Goal: Task Accomplishment & Management: Complete application form

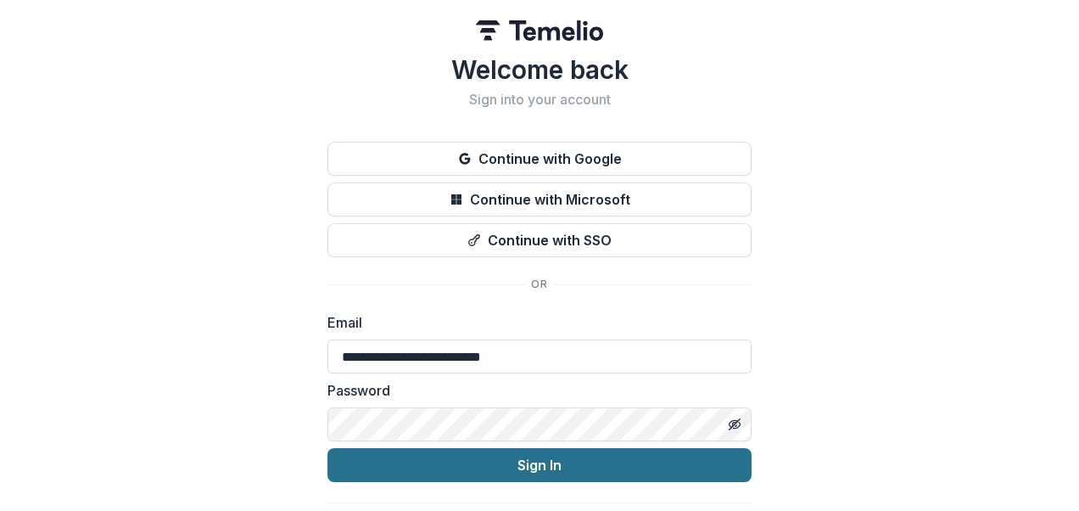
click at [489, 466] on button "Sign In" at bounding box center [540, 465] width 424 height 34
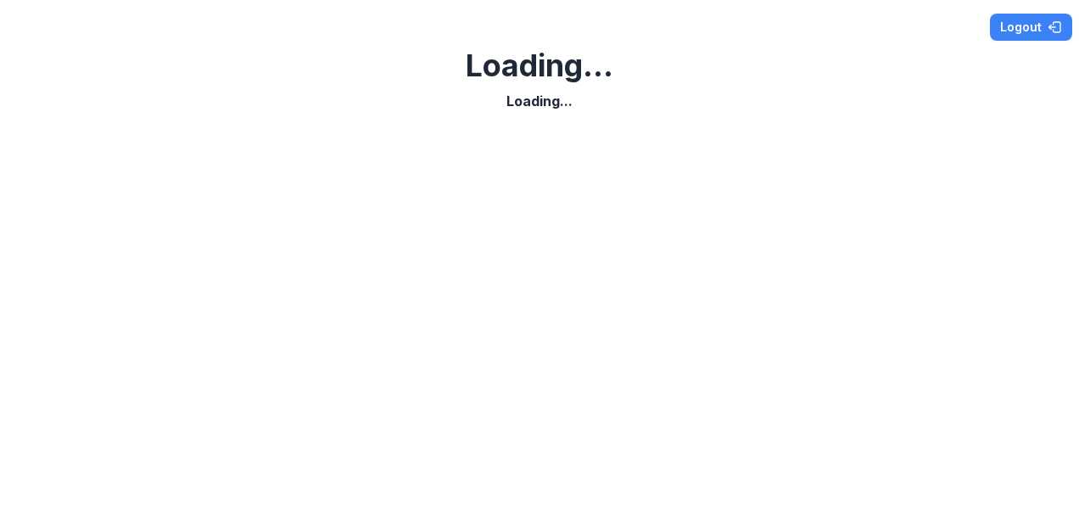
click at [217, 232] on div at bounding box center [540, 307] width 1066 height 379
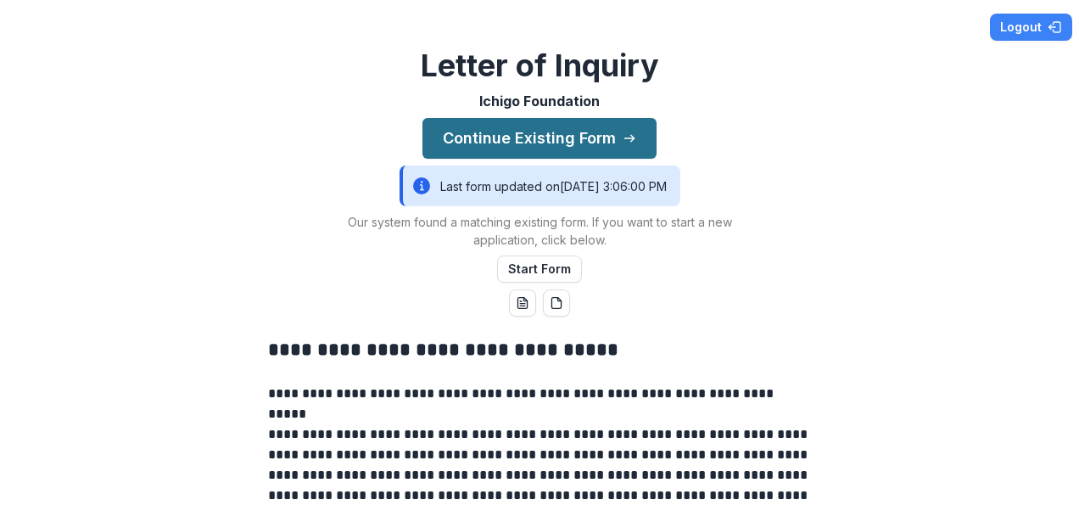
click at [572, 131] on button "Continue Existing Form" at bounding box center [540, 138] width 234 height 41
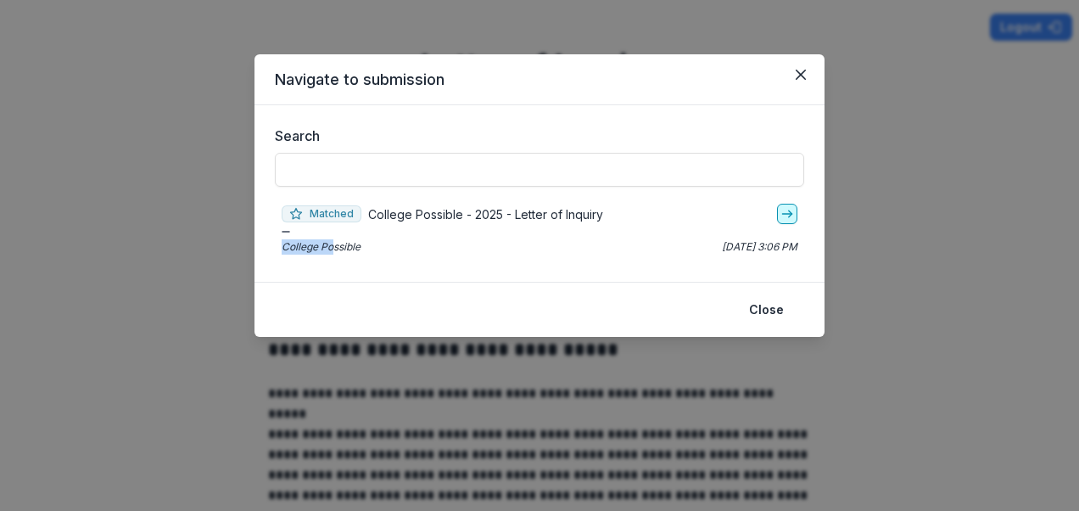
drag, startPoint x: 335, startPoint y: 244, endPoint x: 790, endPoint y: 221, distance: 455.4
click at [790, 221] on div "Matched College Possible - 2025 - Letter of Inquiry College Possible Sep 17, 20…" at bounding box center [539, 229] width 529 height 64
click at [790, 221] on link "go-to" at bounding box center [787, 214] width 20 height 20
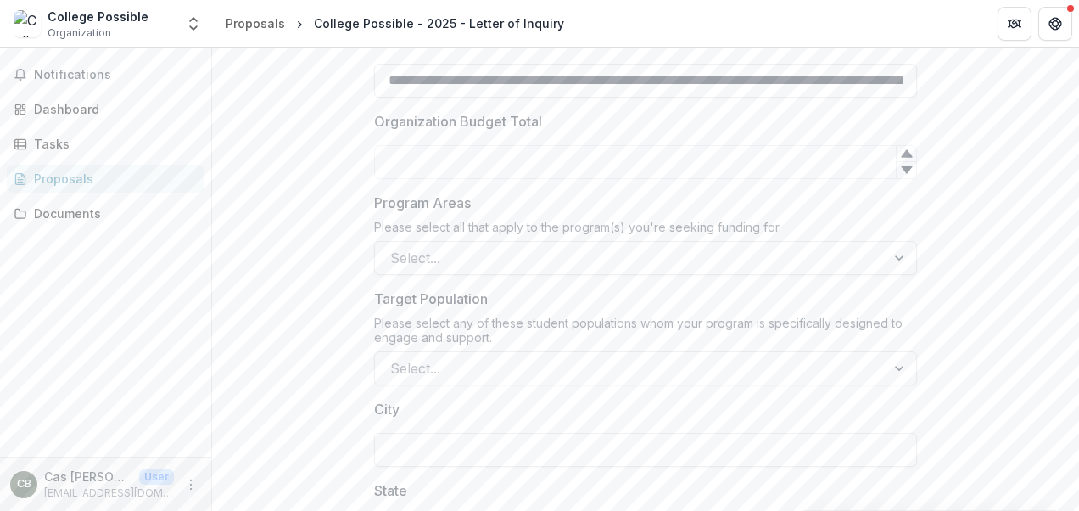
scroll to position [1047, 0]
click at [431, 171] on input "Organization Budget Total" at bounding box center [645, 163] width 543 height 34
click at [908, 171] on icon at bounding box center [907, 171] width 14 height 14
type input "*"
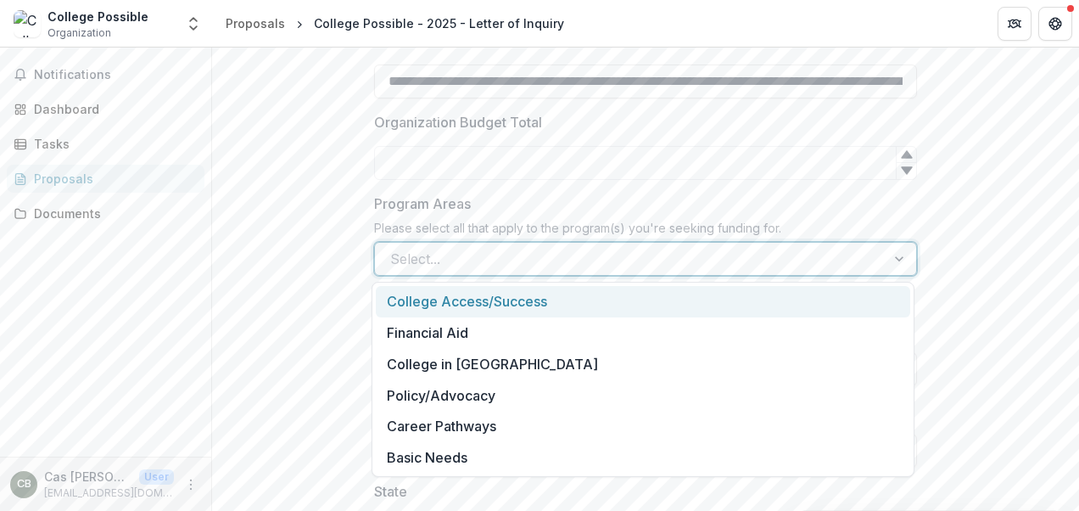
click at [587, 247] on div at bounding box center [630, 259] width 480 height 24
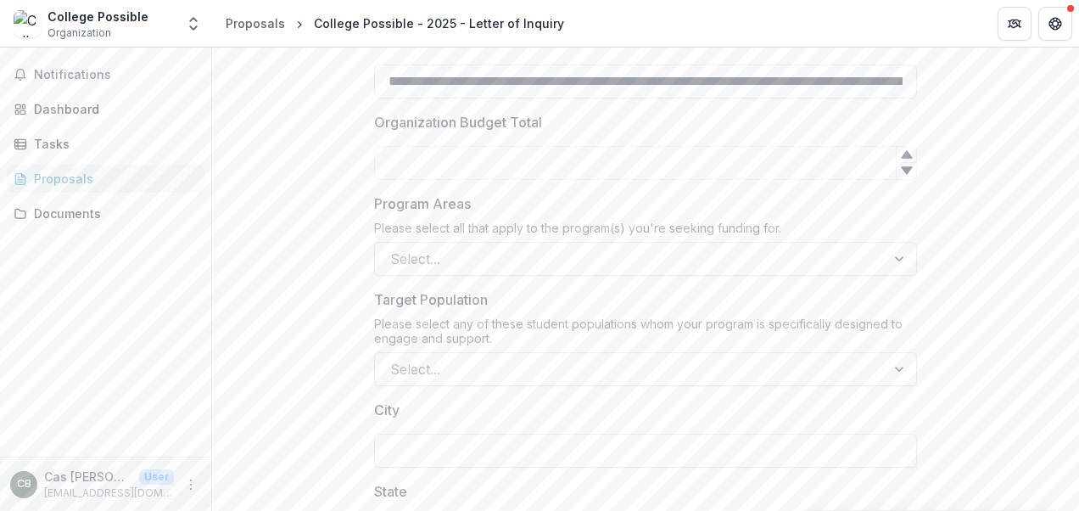
click at [338, 264] on div "**********" at bounding box center [645, 291] width 867 height 2095
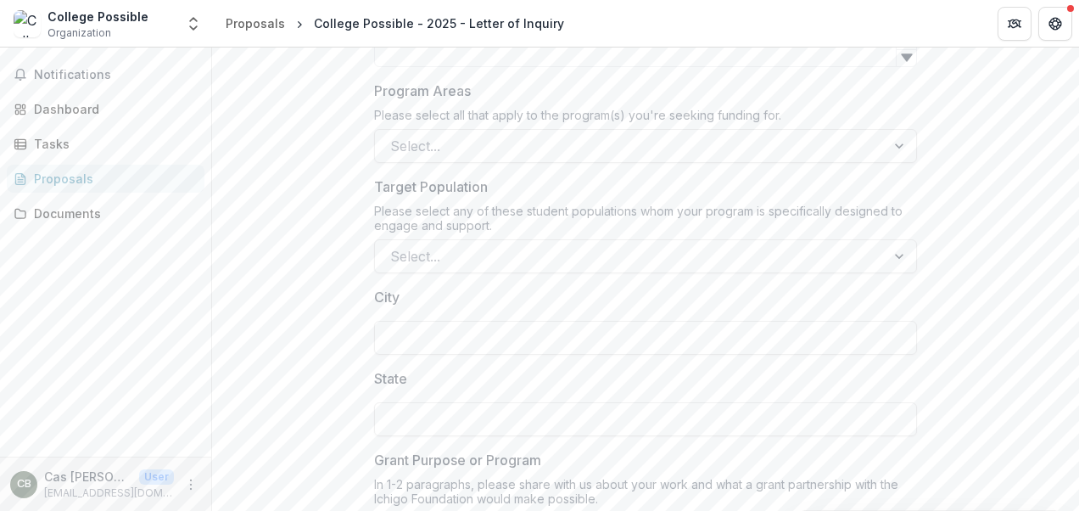
scroll to position [1162, 0]
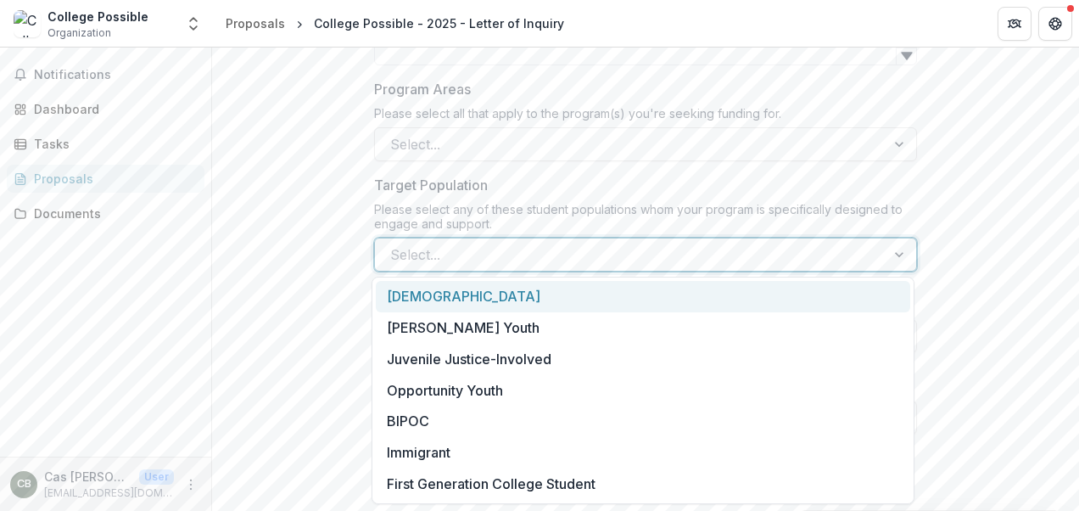
click at [581, 249] on div at bounding box center [630, 255] width 480 height 24
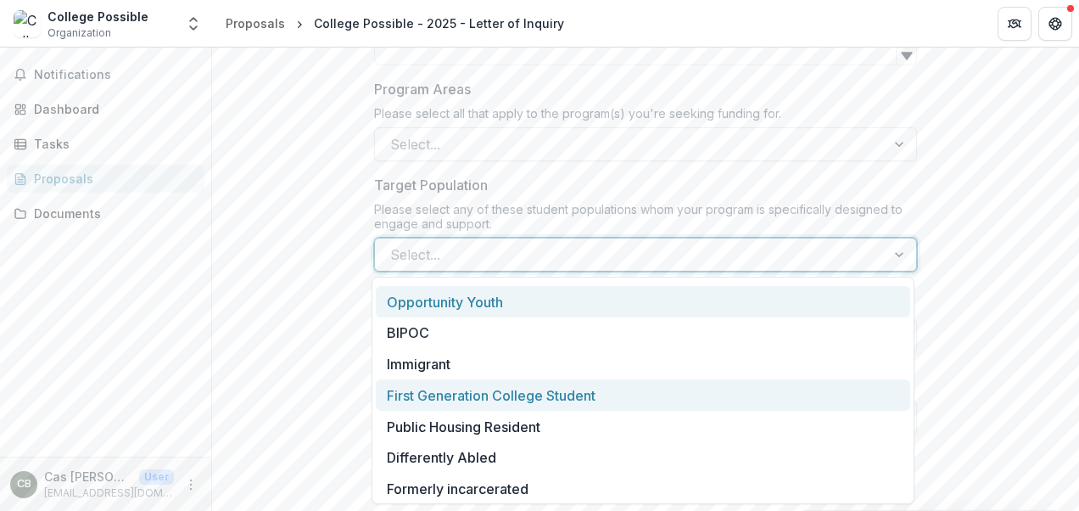
scroll to position [124, 0]
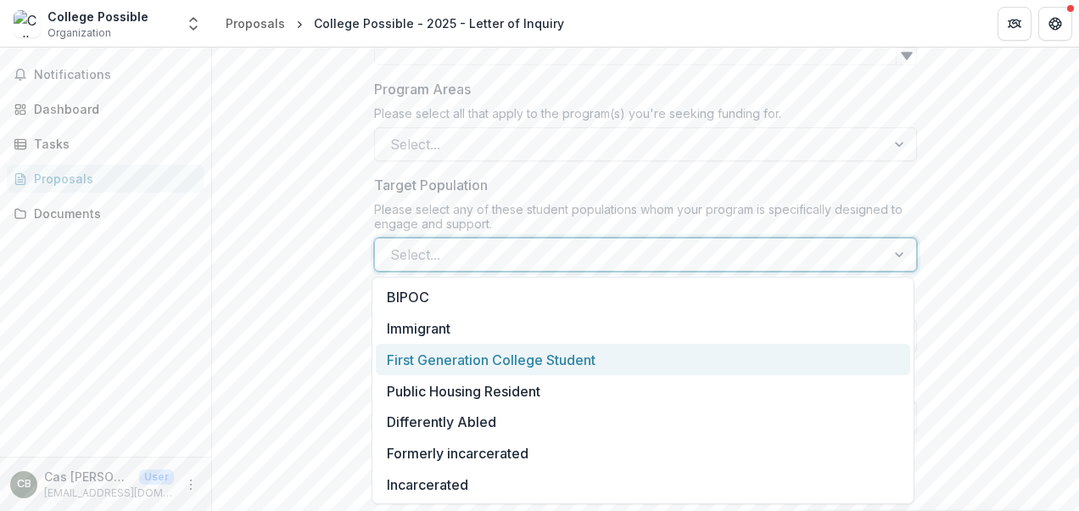
click at [490, 365] on div "First Generation College Student" at bounding box center [643, 359] width 535 height 31
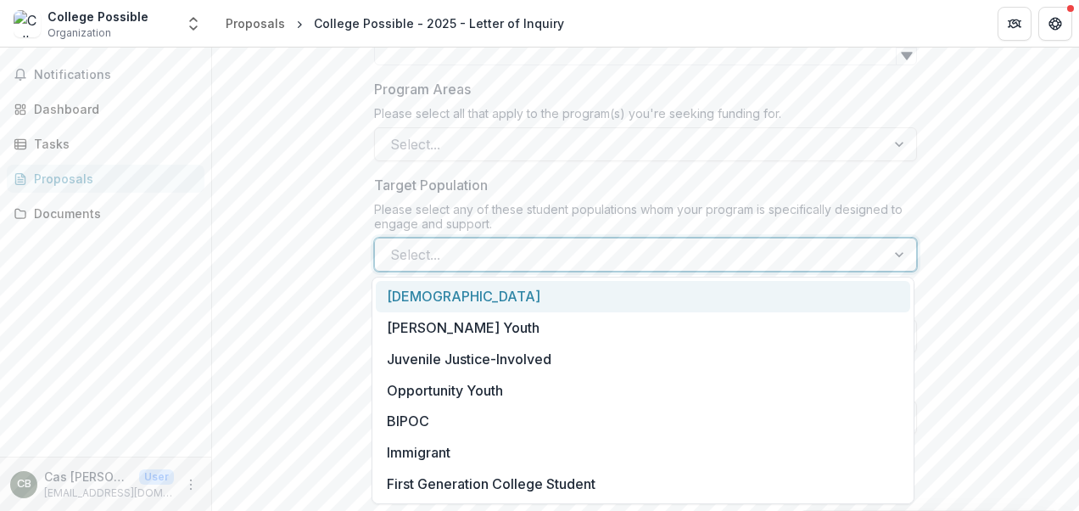
click at [803, 261] on div at bounding box center [630, 255] width 480 height 24
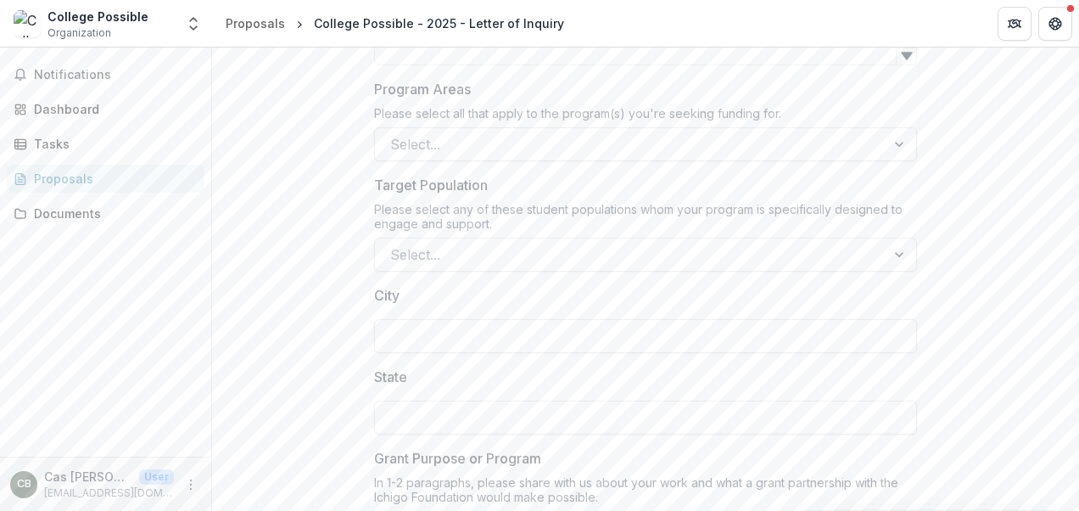
click at [277, 363] on div "**********" at bounding box center [645, 176] width 867 height 2095
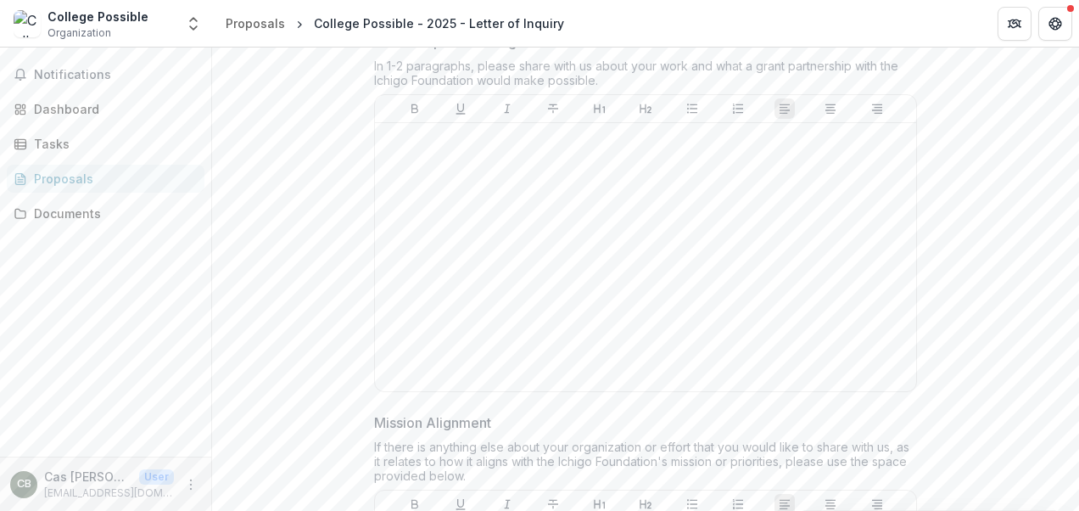
scroll to position [1577, 0]
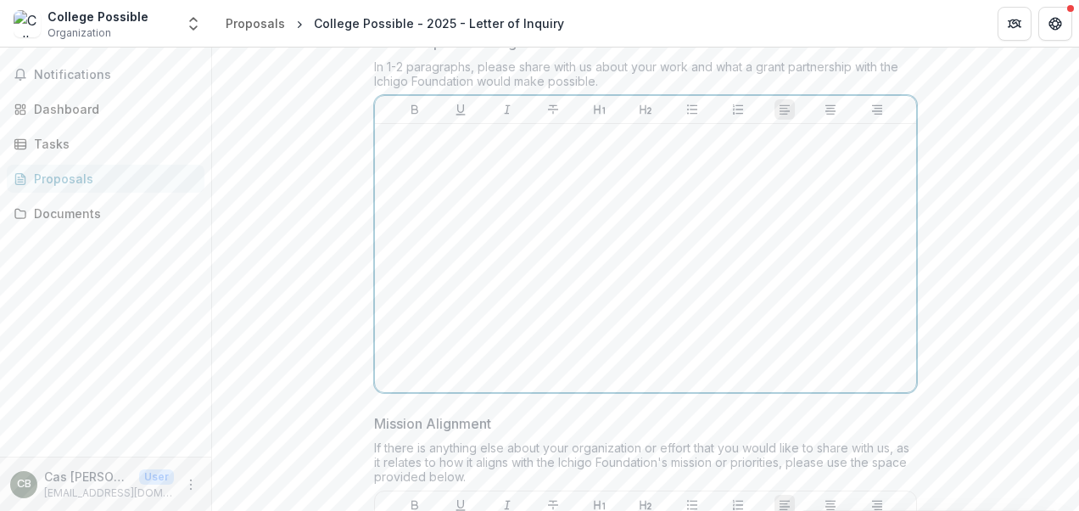
click at [646, 180] on div at bounding box center [646, 258] width 528 height 255
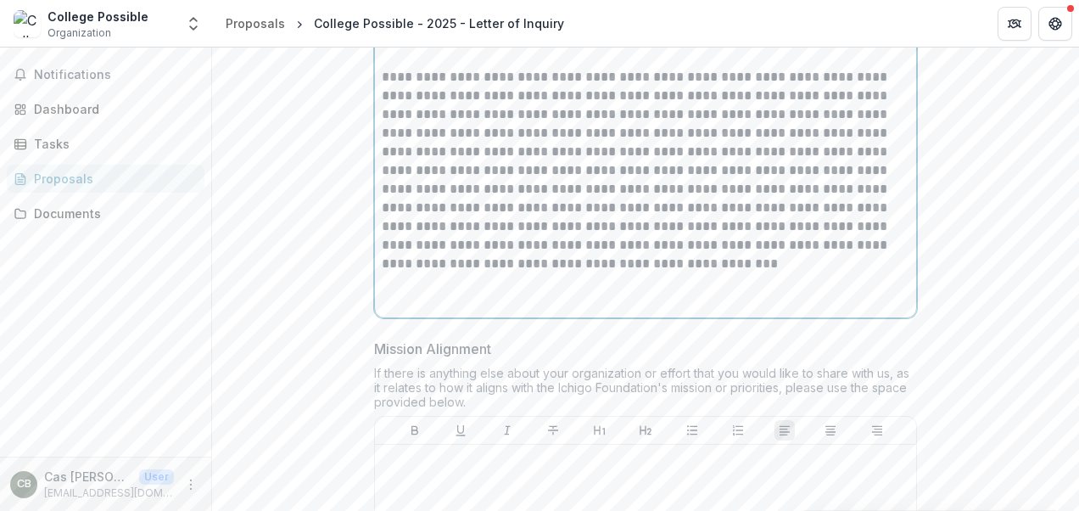
scroll to position [2393, 0]
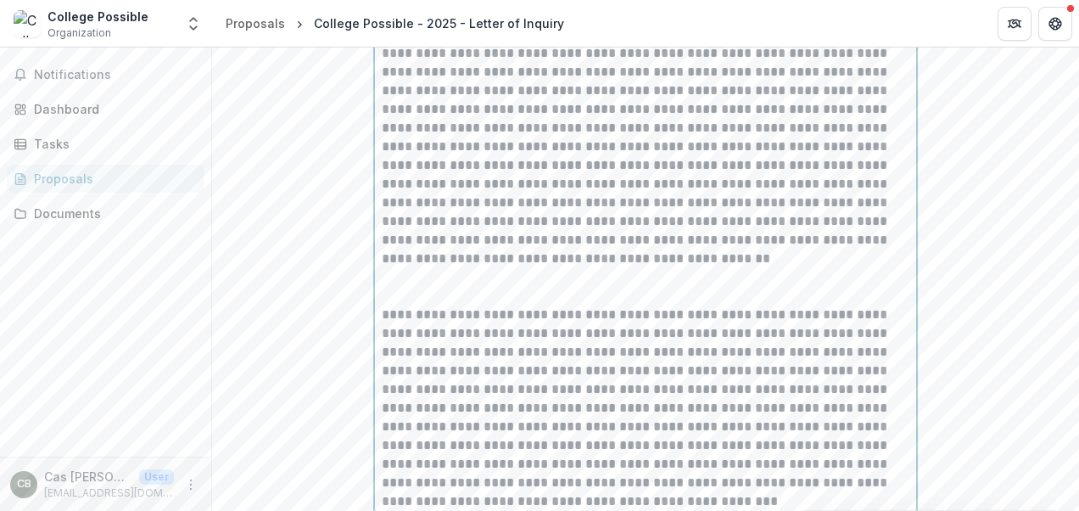
click at [633, 375] on div "**********" at bounding box center [646, 35] width 528 height 952
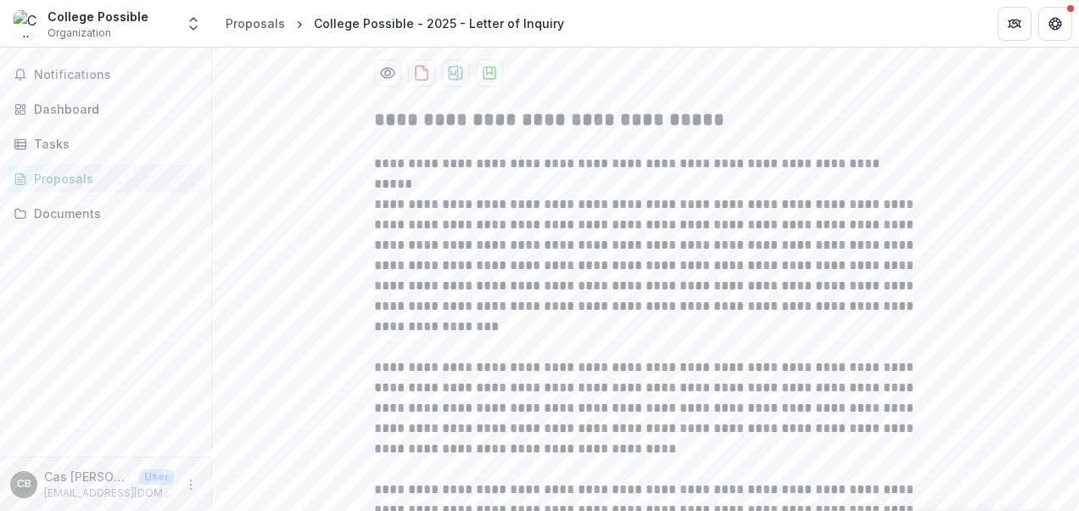
scroll to position [217, 0]
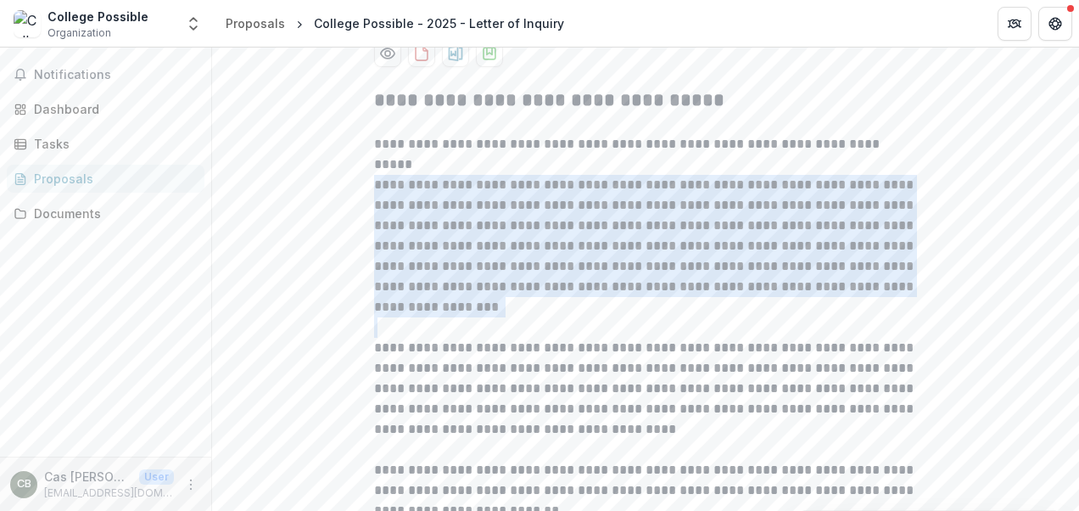
drag, startPoint x: 370, startPoint y: 185, endPoint x: 504, endPoint y: 323, distance: 192.6
copy p "**********"
